Goal: Information Seeking & Learning: Understand process/instructions

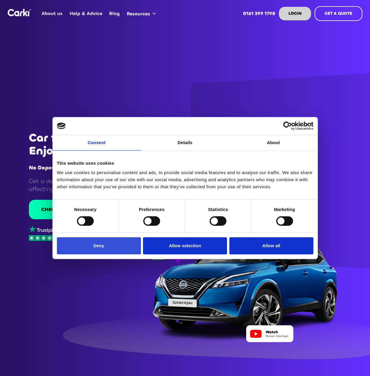
click at [127, 242] on button "Deny" at bounding box center [99, 245] width 84 height 17
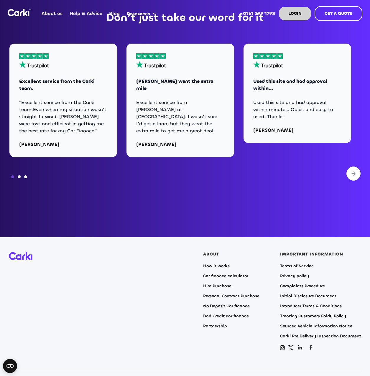
scroll to position [2394, 0]
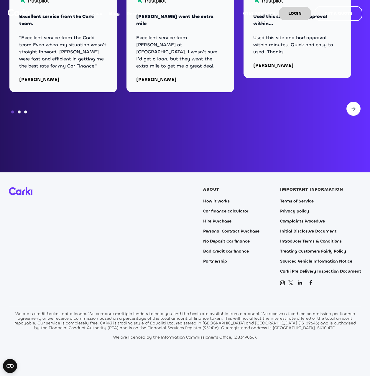
click at [19, 312] on div "We are a credit broker, not a lender. We compare multiple lenders to help you f…" at bounding box center [185, 326] width 345 height 28
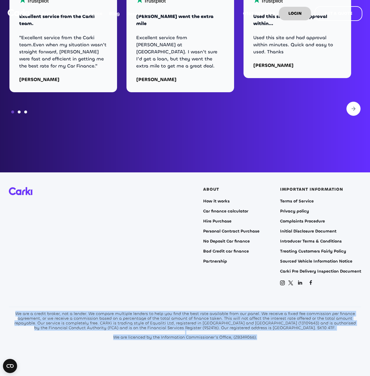
drag, startPoint x: 19, startPoint y: 308, endPoint x: 307, endPoint y: 334, distance: 289.3
click at [307, 334] on section "ABOUT How it works Car finance calculator Hire Purchase Personal Contract Purch…" at bounding box center [185, 277] width 370 height 211
copy body "We are a credit broker, not a lender. We compare multiple lenders to help you f…"
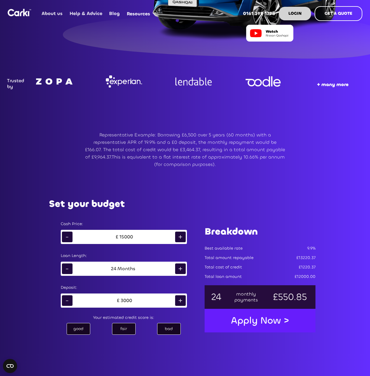
scroll to position [360, 0]
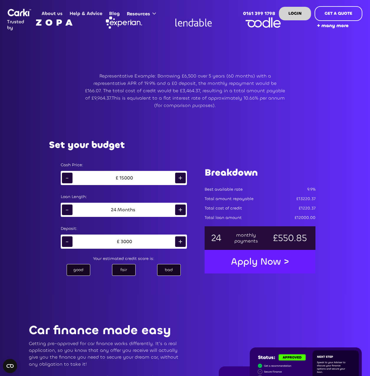
click at [69, 180] on div "-" at bounding box center [67, 178] width 11 height 11
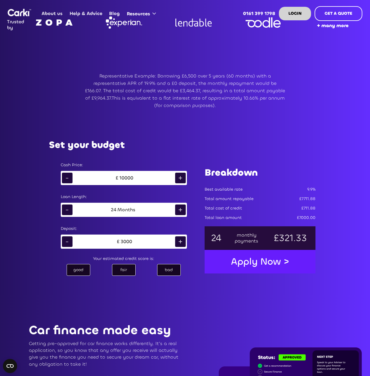
click at [69, 180] on div "-" at bounding box center [67, 178] width 11 height 11
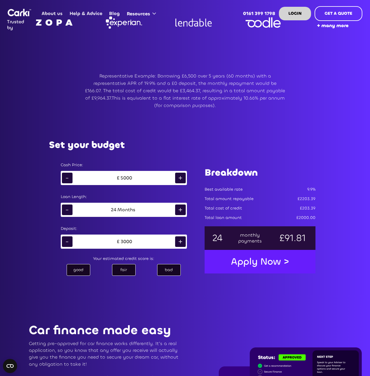
click at [69, 180] on div "-" at bounding box center [67, 178] width 11 height 11
click at [178, 179] on div "+" at bounding box center [180, 178] width 11 height 11
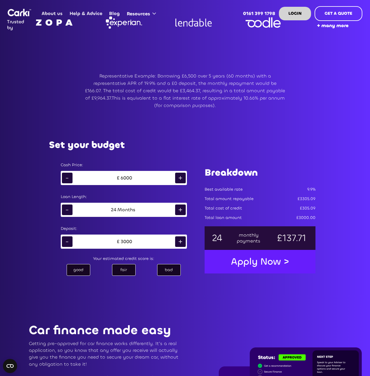
click at [178, 179] on div "+" at bounding box center [180, 178] width 11 height 11
click at [179, 179] on div "+" at bounding box center [180, 178] width 11 height 11
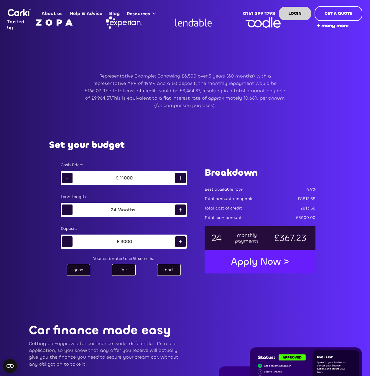
click at [179, 179] on div "+" at bounding box center [180, 178] width 11 height 11
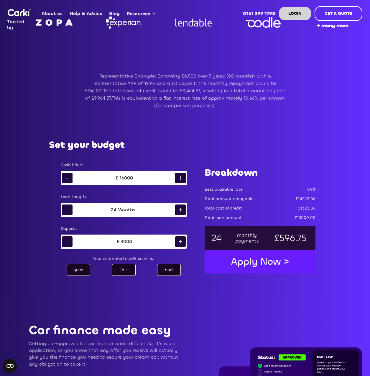
click at [179, 179] on div "+" at bounding box center [180, 178] width 11 height 11
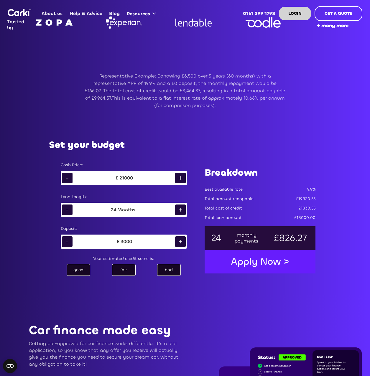
click at [179, 179] on div "+" at bounding box center [180, 178] width 11 height 11
click at [182, 208] on div "+" at bounding box center [180, 210] width 11 height 11
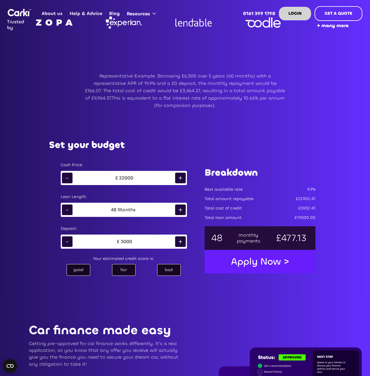
click at [182, 208] on div "+" at bounding box center [180, 210] width 11 height 11
click at [68, 179] on div "-" at bounding box center [67, 178] width 11 height 11
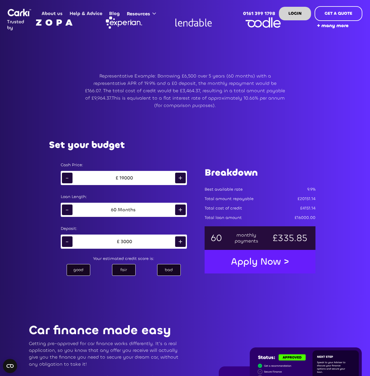
click at [68, 179] on div "-" at bounding box center [67, 178] width 11 height 11
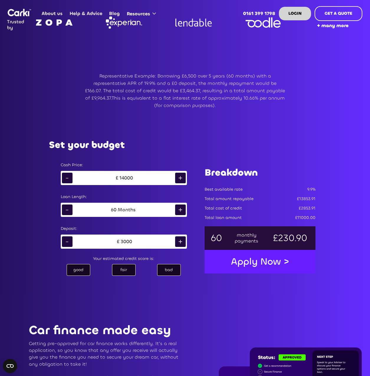
click at [68, 179] on div "-" at bounding box center [67, 178] width 11 height 11
click at [68, 238] on div "-" at bounding box center [67, 241] width 11 height 11
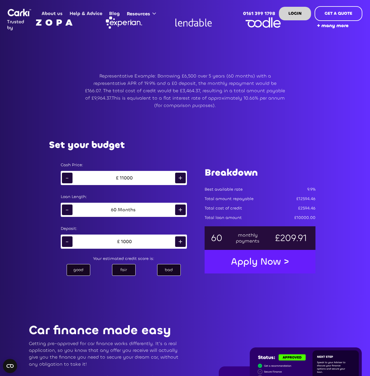
click at [68, 238] on div "-" at bounding box center [67, 241] width 11 height 11
click at [175, 241] on div "+" at bounding box center [180, 241] width 11 height 11
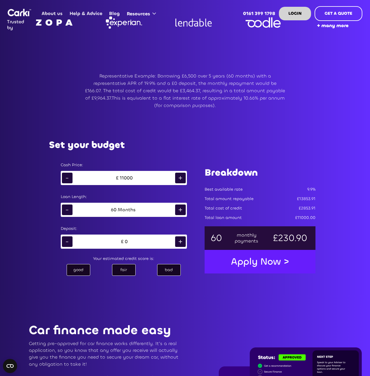
click at [175, 241] on div "+" at bounding box center [180, 241] width 11 height 11
click at [164, 269] on div "bad" at bounding box center [169, 270] width 24 height 12
click at [125, 269] on div "fair" at bounding box center [124, 270] width 24 height 12
drag, startPoint x: 125, startPoint y: 269, endPoint x: 79, endPoint y: 270, distance: 46.3
click at [79, 270] on div "good" at bounding box center [79, 270] width 24 height 12
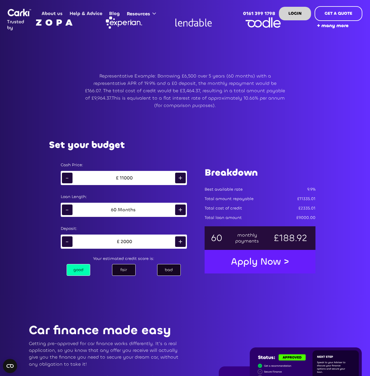
click at [164, 76] on p "Representative Example: Borrowing £6,500 over 5 years (60 months) with a repres…" at bounding box center [185, 90] width 200 height 37
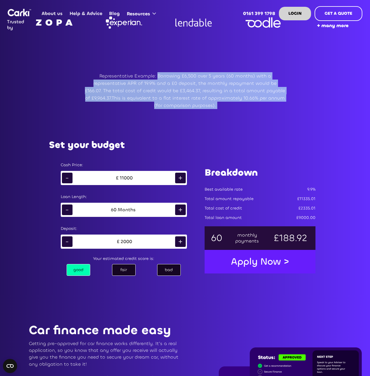
drag, startPoint x: 164, startPoint y: 76, endPoint x: 284, endPoint y: 103, distance: 122.7
click at [284, 103] on p "Representative Example: Borrowing £6,500 over 5 years (60 months) with a repres…" at bounding box center [185, 90] width 200 height 37
copy p "Borrowing £6,500 over 5 years (60 months) with a representative APR of 19.9% an…"
drag, startPoint x: 213, startPoint y: 119, endPoint x: 209, endPoint y: 117, distance: 5.0
click at [213, 119] on div "Representative Example: Borrowing £6,500 over 5 years (60 months) with a repres…" at bounding box center [185, 90] width 370 height 63
